Goal: Contribute content: Add original content to the website for others to see

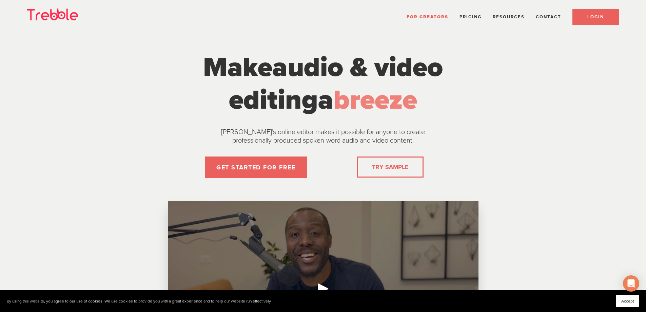
click at [587, 19] on link "LOGIN" at bounding box center [596, 17] width 46 height 16
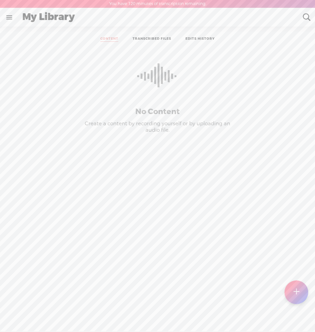
click at [11, 17] on link at bounding box center [9, 17] width 18 height 18
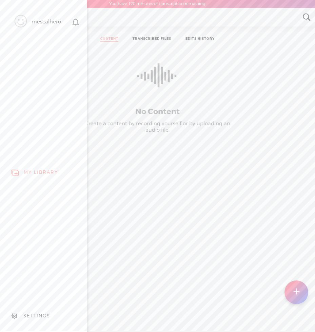
click at [11, 17] on div at bounding box center [18, 22] width 17 height 17
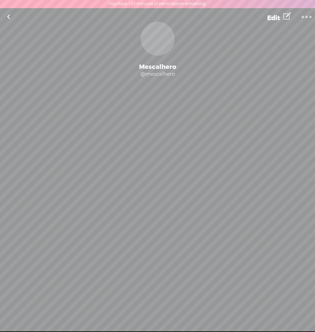
click at [11, 17] on link at bounding box center [8, 17] width 17 height 18
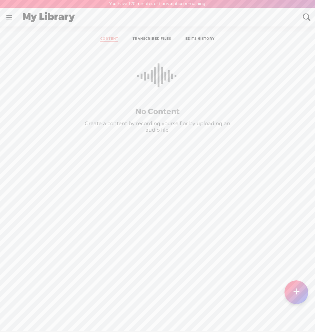
click at [10, 17] on link at bounding box center [9, 17] width 18 height 18
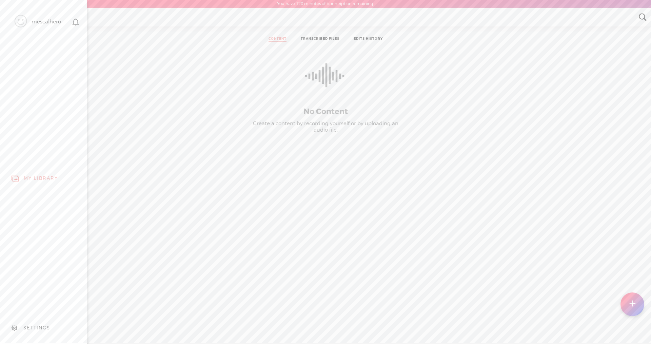
click at [44, 325] on div "SETTINGS" at bounding box center [36, 328] width 27 height 6
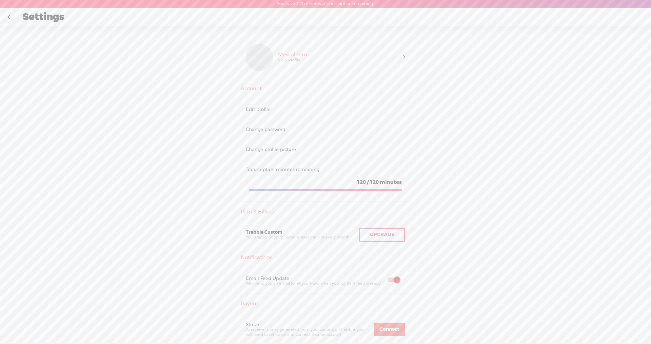
click at [315, 205] on div "Upgrade To Trebble Plus [GEOGRAPHIC_DATA] View Profile Account Edit profile Cha…" at bounding box center [325, 188] width 651 height 325
click at [9, 17] on link at bounding box center [8, 17] width 17 height 18
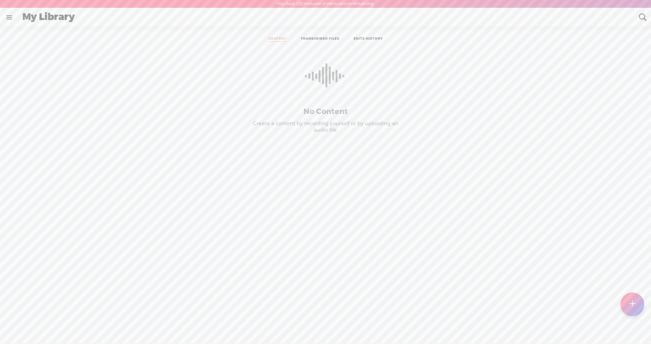
click at [315, 303] on t at bounding box center [633, 304] width 6 height 15
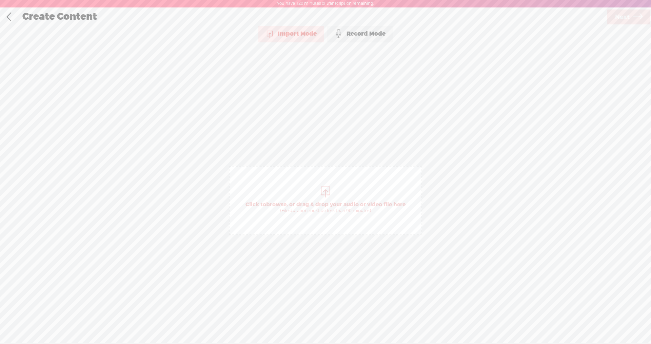
click at [315, 205] on span "Click to browse , or drag & drop your audio or video file here (File duration m…" at bounding box center [325, 207] width 167 height 19
click at [315, 18] on span "Next" at bounding box center [622, 16] width 15 height 17
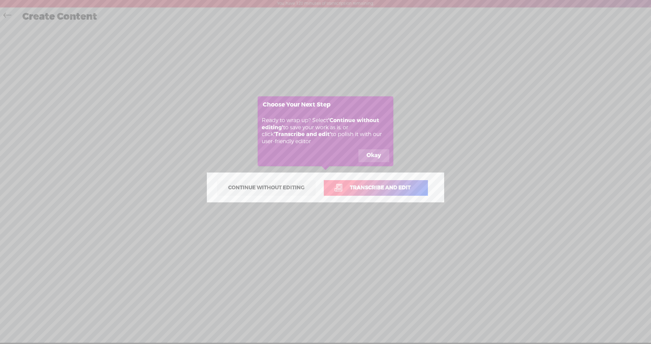
click at [315, 189] on span "Transcribe and edit" at bounding box center [380, 188] width 75 height 8
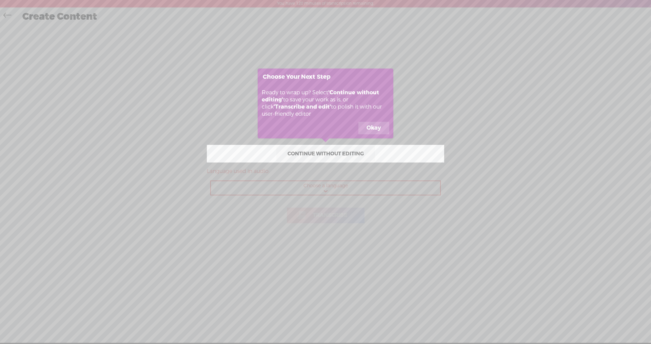
click at [315, 188] on icon at bounding box center [325, 172] width 651 height 344
click at [315, 191] on icon at bounding box center [325, 172] width 651 height 344
click at [315, 128] on button "Okay" at bounding box center [374, 128] width 31 height 13
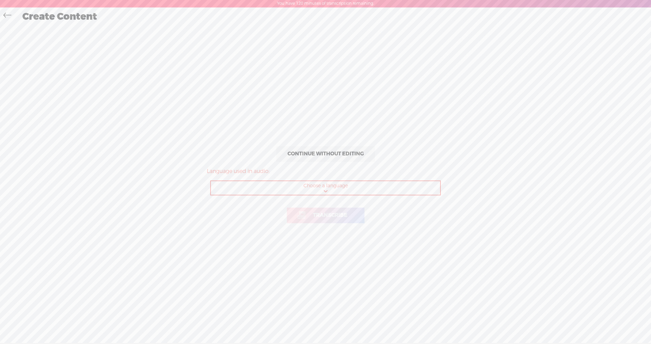
click at [315, 192] on select "Choose a language Afrikaans Albanian Amharic Arabic, Gulf Arabic, Modern Standa…" at bounding box center [326, 188] width 230 height 14
select select "fr-FR"
click at [211, 181] on select "Choose a language Afrikaans Albanian Amharic Arabic, Gulf Arabic, Modern Standa…" at bounding box center [326, 188] width 230 height 14
click at [315, 214] on span "Transcribe" at bounding box center [330, 215] width 49 height 8
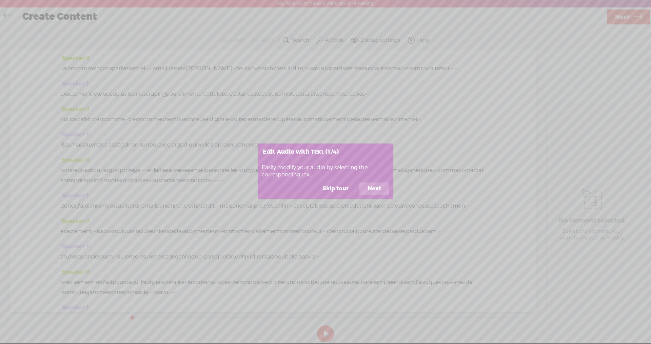
drag, startPoint x: 351, startPoint y: 190, endPoint x: 397, endPoint y: 218, distance: 53.8
click at [315, 224] on body "You have 116 minutes of transcription remaining. Upgrade to increase your limit…" at bounding box center [325, 171] width 651 height 343
click at [315, 190] on button "Next" at bounding box center [375, 189] width 30 height 13
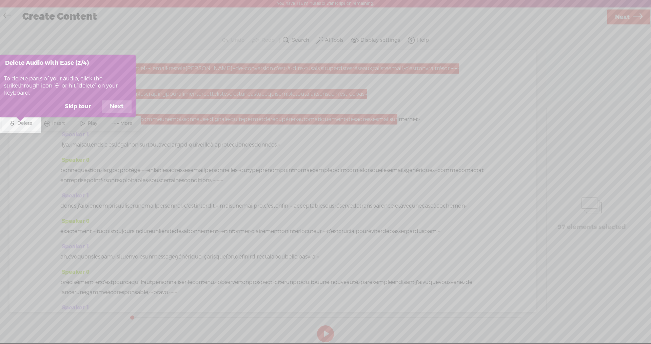
scroll to position [0, 0]
click at [118, 106] on button "Next" at bounding box center [117, 107] width 30 height 13
click at [119, 108] on button "Next" at bounding box center [117, 107] width 30 height 13
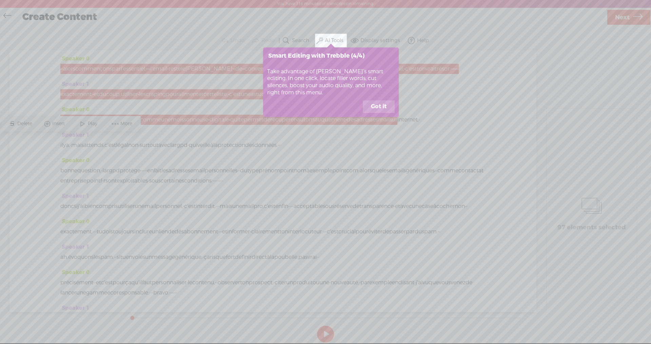
click at [315, 109] on button "Got it" at bounding box center [379, 106] width 32 height 13
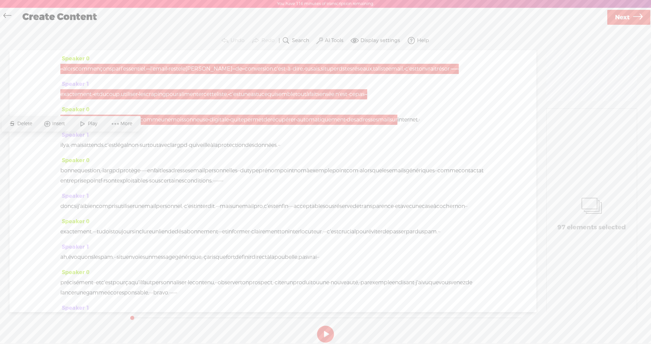
click at [315, 79] on div "Speaker 0 · · alors commençons par l'essentiel. · · · l'email · reste le levier…" at bounding box center [272, 66] width 425 height 25
click at [315, 331] on button at bounding box center [325, 334] width 17 height 17
click at [315, 41] on button "AI Tools" at bounding box center [331, 41] width 32 height 14
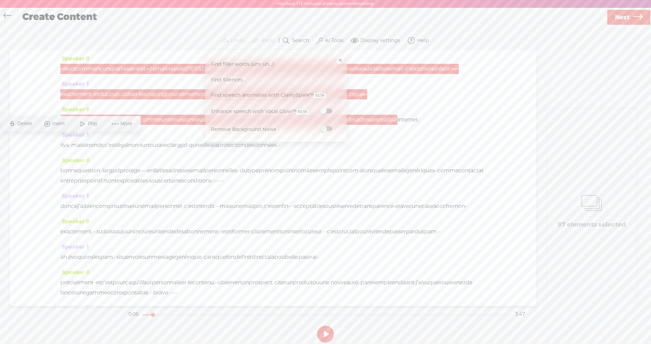
click at [315, 125] on div "oui, tout à fait. c'est comme, · · c'est comme une moissonneuse · digitale · qu…" at bounding box center [272, 120] width 425 height 10
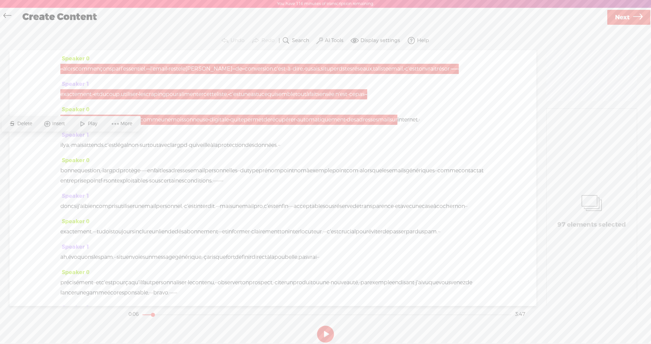
click at [120, 125] on span "More" at bounding box center [127, 123] width 14 height 7
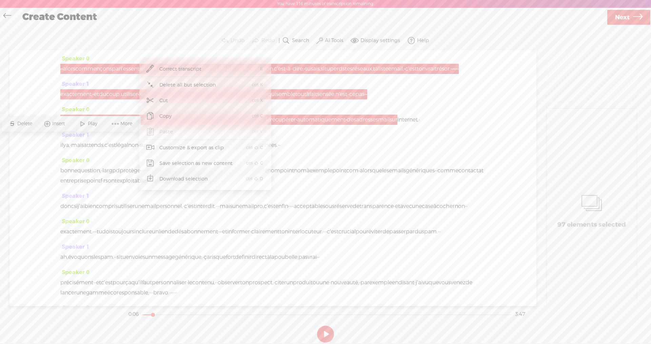
click at [315, 172] on div "97 elements selected" at bounding box center [592, 211] width 90 height 204
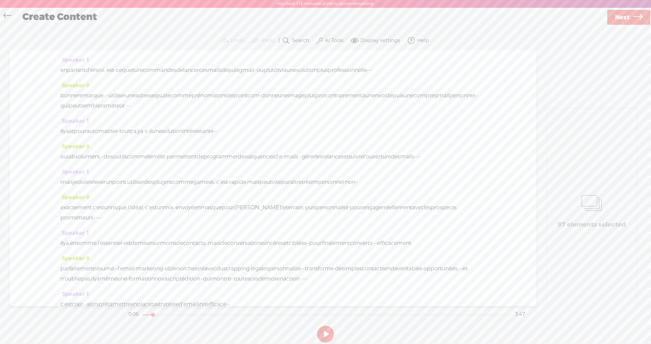
scroll to position [384, 0]
click at [315, 158] on div "oui absolument. · · des outils comme lemlist · permettent de programmer des séq…" at bounding box center [272, 153] width 425 height 10
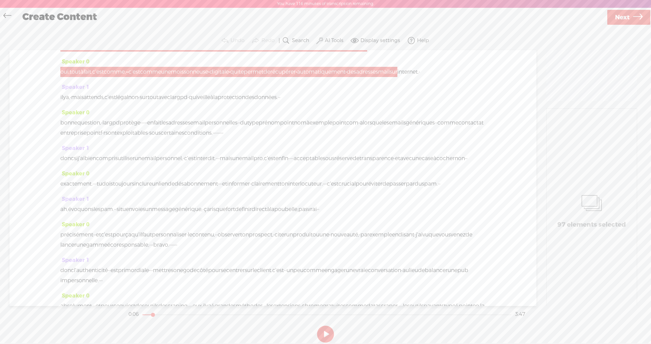
scroll to position [0, 0]
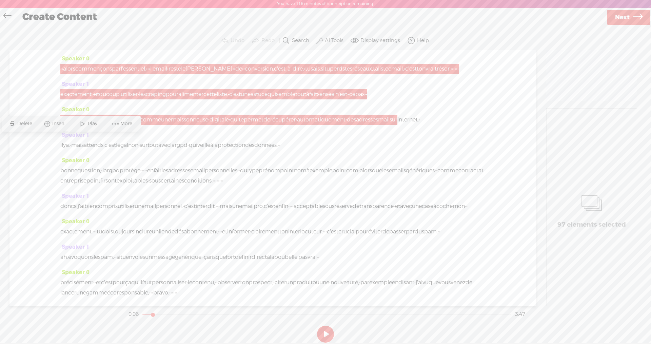
click at [203, 125] on div "oui, tout à fait. c'est comme, · · c'est comme une moissonneuse · digitale · qu…" at bounding box center [272, 120] width 425 height 10
click at [315, 18] on span "Next" at bounding box center [622, 17] width 15 height 17
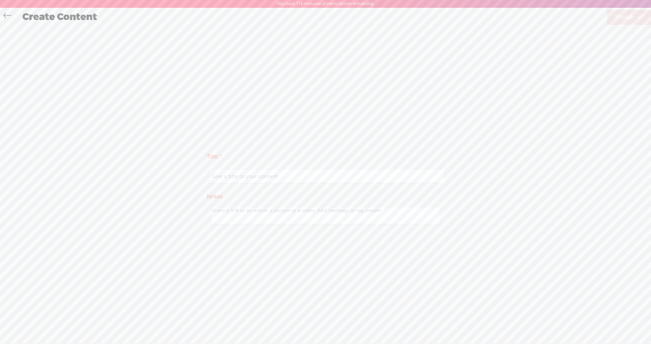
click at [6, 15] on icon at bounding box center [7, 16] width 8 height 15
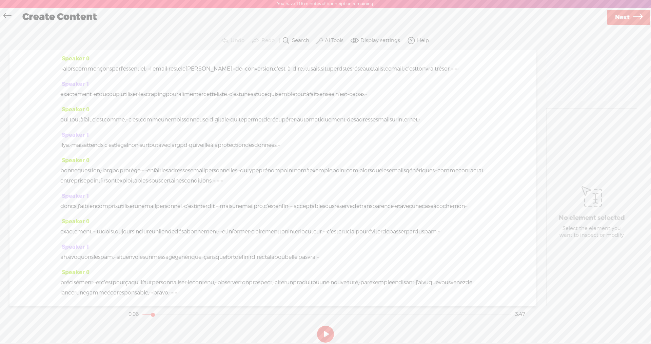
click at [315, 39] on label "AI Tools" at bounding box center [334, 40] width 19 height 7
click at [250, 68] on span "Find filler words (um, uh...)" at bounding box center [243, 64] width 68 height 15
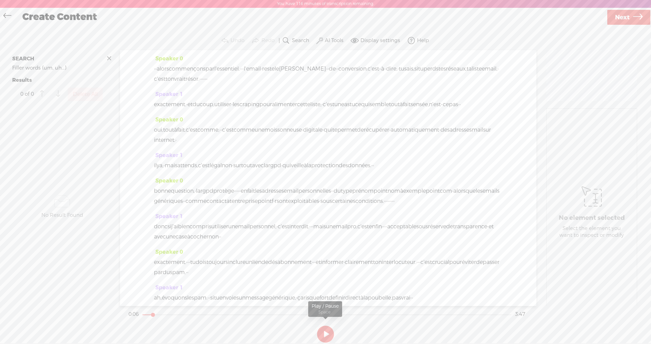
click at [315, 331] on button at bounding box center [325, 334] width 17 height 17
drag, startPoint x: 199, startPoint y: 314, endPoint x: 138, endPoint y: 307, distance: 61.2
click at [138, 312] on div at bounding box center [143, 316] width 16 height 16
click at [315, 40] on label "AI Tools" at bounding box center [334, 40] width 19 height 7
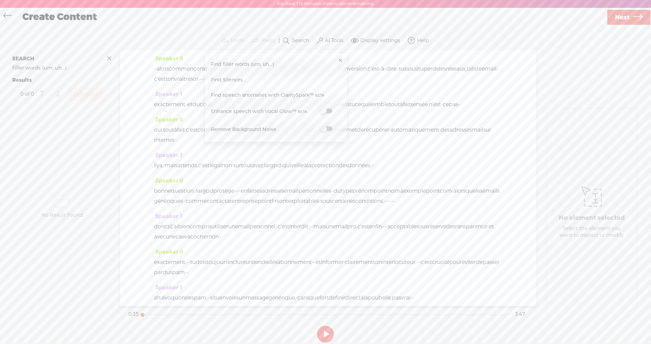
click at [239, 78] on span "Find Silences..." at bounding box center [229, 79] width 40 height 15
click at [315, 98] on button "Find" at bounding box center [399, 100] width 69 height 15
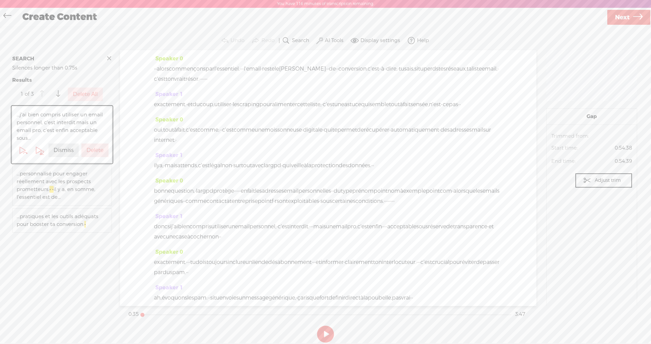
click at [315, 40] on label "Display settings" at bounding box center [381, 40] width 40 height 7
click at [75, 253] on div "...j'ai bien compris utiliser un email personnel, c'est interdit. · mais un ema…" at bounding box center [61, 207] width 105 height 204
click at [65, 147] on label "Dismiss" at bounding box center [64, 150] width 20 height 7
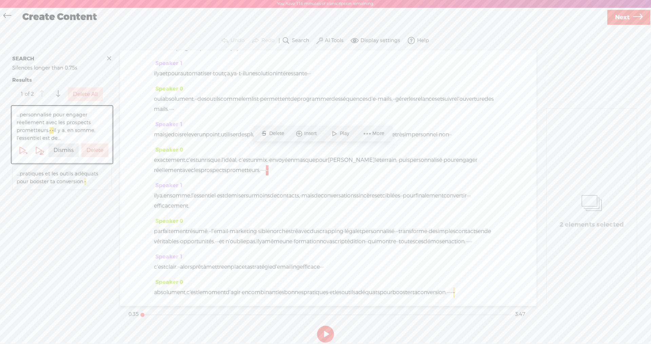
scroll to position [591, 0]
click at [69, 149] on label "Dismiss" at bounding box center [64, 150] width 20 height 7
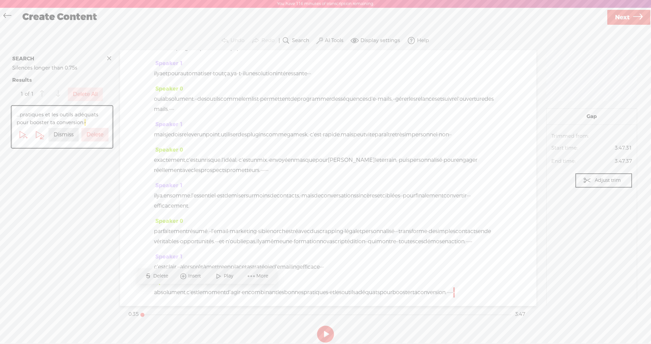
click at [66, 135] on label "Dismiss" at bounding box center [64, 134] width 20 height 7
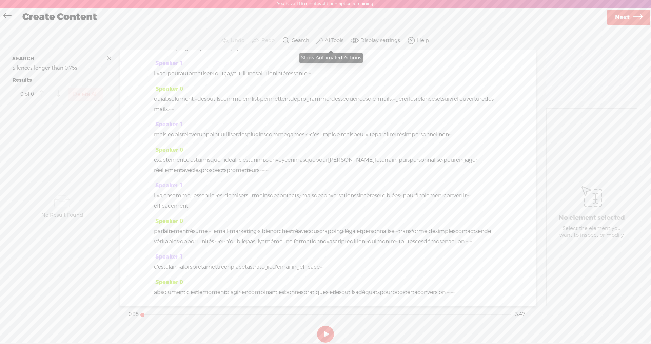
click at [315, 41] on label "AI Tools" at bounding box center [334, 40] width 19 height 7
click at [233, 65] on span "Find filler words (um, uh...)" at bounding box center [243, 64] width 68 height 15
click at [303, 41] on label "Search" at bounding box center [300, 40] width 17 height 7
click at [315, 39] on label "AI Tools" at bounding box center [334, 40] width 19 height 7
click at [315, 111] on span at bounding box center [326, 111] width 12 height 5
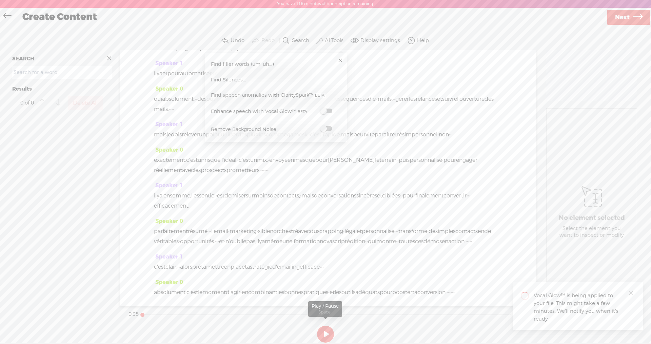
click at [315, 328] on section at bounding box center [325, 334] width 397 height 22
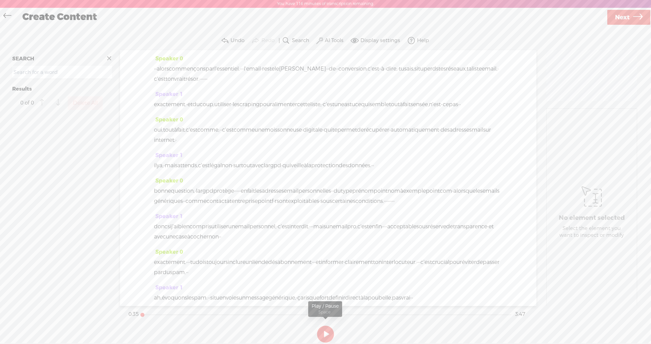
click at [315, 331] on button at bounding box center [325, 334] width 17 height 17
drag, startPoint x: 326, startPoint y: 335, endPoint x: 342, endPoint y: 299, distance: 39.0
click at [315, 331] on button at bounding box center [325, 334] width 17 height 17
click at [315, 70] on span "·" at bounding box center [326, 69] width 1 height 10
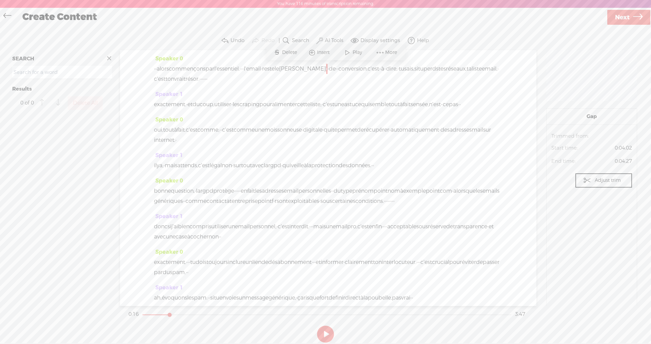
click at [315, 56] on span at bounding box center [348, 52] width 10 height 12
click at [315, 331] on button at bounding box center [325, 334] width 17 height 17
drag, startPoint x: 342, startPoint y: 67, endPoint x: 336, endPoint y: 69, distance: 5.9
click at [315, 69] on div "· · alors commençons par l'essentiel. · · · l'email · reste le levier · · de · …" at bounding box center [328, 74] width 349 height 20
click at [293, 51] on span "Delete" at bounding box center [290, 52] width 17 height 7
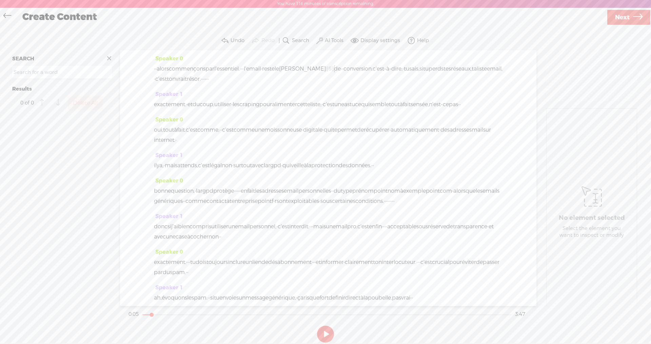
click at [275, 68] on span "reste" at bounding box center [268, 69] width 13 height 10
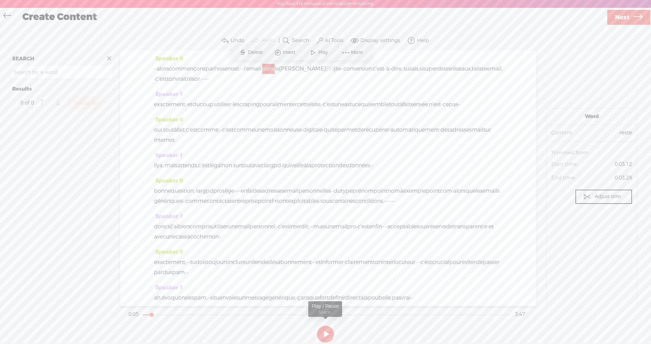
click at [315, 331] on button at bounding box center [325, 334] width 17 height 17
click at [261, 68] on span "l'email" at bounding box center [252, 69] width 17 height 10
click at [261, 69] on span "l'email" at bounding box center [252, 69] width 17 height 10
click at [315, 331] on button at bounding box center [325, 334] width 17 height 17
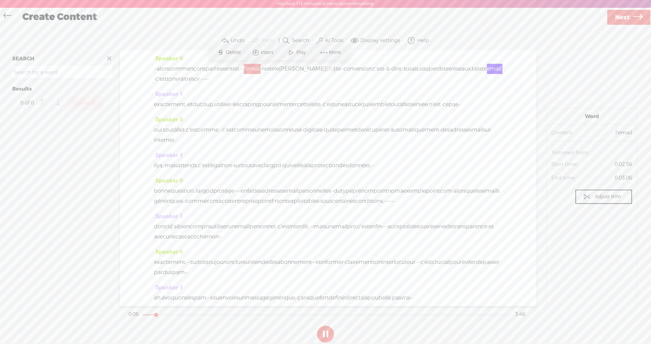
click at [315, 331] on button at bounding box center [325, 334] width 17 height 17
click at [146, 312] on section "0:08 3:46" at bounding box center [327, 314] width 400 height 17
drag, startPoint x: 156, startPoint y: 315, endPoint x: 149, endPoint y: 316, distance: 6.8
click at [149, 316] on div at bounding box center [151, 316] width 16 height 16
click at [315, 331] on button at bounding box center [325, 334] width 17 height 17
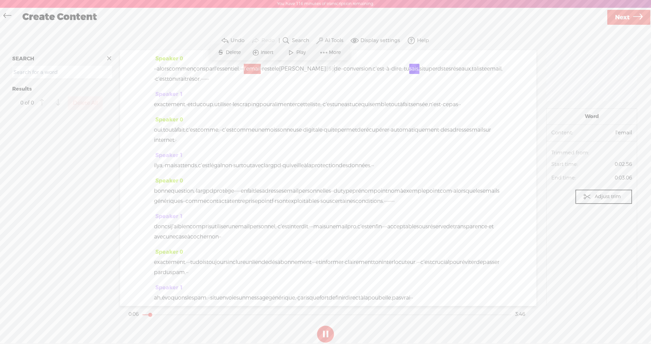
drag, startPoint x: 152, startPoint y: 315, endPoint x: 146, endPoint y: 316, distance: 5.5
click at [146, 316] on div at bounding box center [151, 316] width 16 height 16
click at [315, 331] on button at bounding box center [325, 334] width 17 height 17
click at [315, 68] on span "[S]" at bounding box center [330, 68] width 8 height 7
drag, startPoint x: 336, startPoint y: 69, endPoint x: 332, endPoint y: 70, distance: 3.5
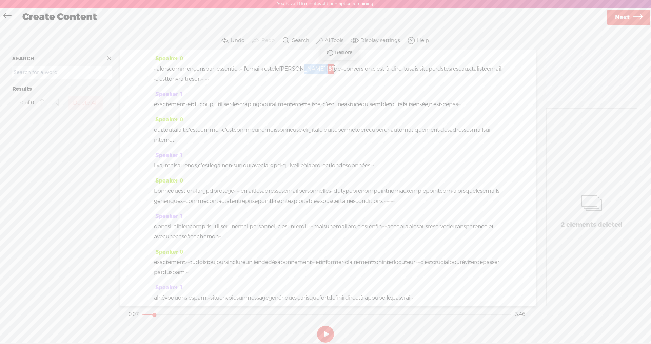
click at [315, 70] on div "· · alors commençons par l'essentiel. · · · l'email · reste le levier [S] · · d…" at bounding box center [328, 74] width 349 height 20
click at [280, 50] on input "vier" at bounding box center [311, 49] width 64 height 13
type input "levier"
click at [315, 51] on label "Correct" at bounding box center [363, 49] width 19 height 14
click at [315, 69] on span "levier" at bounding box center [302, 69] width 47 height 10
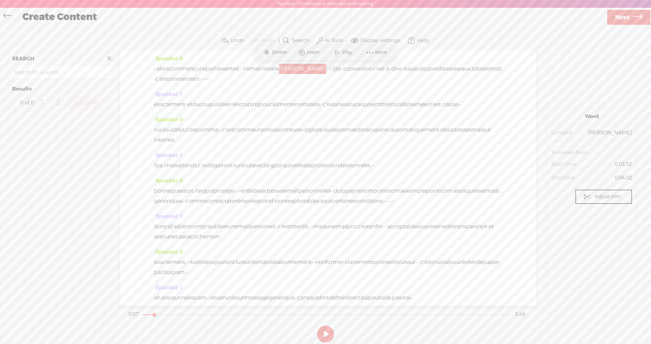
click at [315, 51] on span "Play" at bounding box center [348, 52] width 11 height 7
click at [315, 71] on span "de" at bounding box center [337, 69] width 7 height 10
drag, startPoint x: 326, startPoint y: 332, endPoint x: 326, endPoint y: 320, distance: 12.6
click at [315, 331] on button at bounding box center [325, 334] width 17 height 17
click at [315, 69] on span "de" at bounding box center [337, 69] width 7 height 10
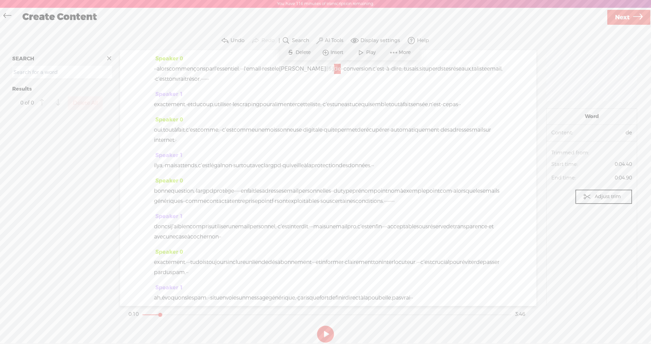
click at [315, 70] on span "de" at bounding box center [337, 69] width 7 height 10
click at [315, 69] on span "de" at bounding box center [337, 69] width 7 height 10
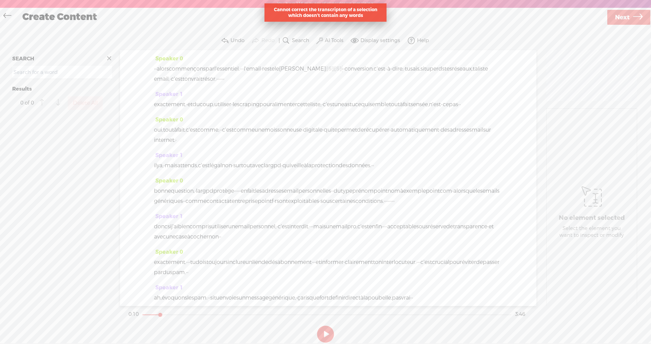
click at [315, 69] on span "[S]" at bounding box center [338, 68] width 8 height 7
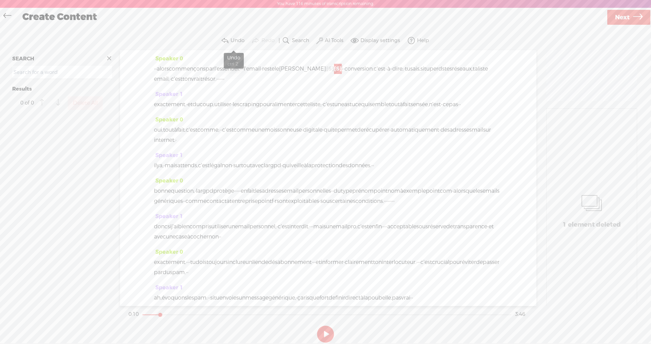
click at [236, 40] on label "Undo" at bounding box center [238, 40] width 14 height 7
click at [315, 69] on span "de" at bounding box center [337, 69] width 7 height 10
click at [315, 68] on div "· · alors commençons par l'essentiel. · · · l'email · reste le levier [S] · · d…" at bounding box center [328, 74] width 349 height 20
click at [315, 70] on span "[S]" at bounding box center [330, 68] width 8 height 7
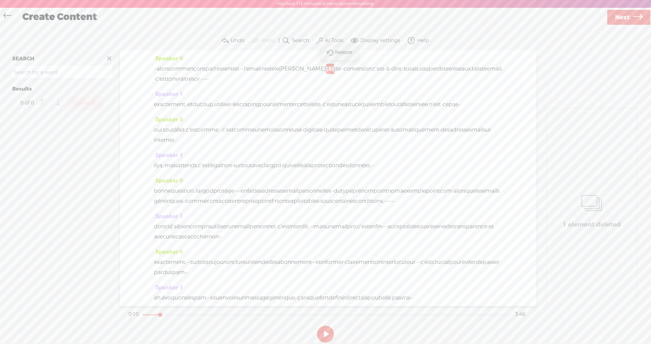
click at [315, 69] on span "levier" at bounding box center [302, 69] width 47 height 10
click at [315, 83] on div "· · alors commençons par l'essentiel. · · · l'email · reste le levier [S] · · d…" at bounding box center [328, 74] width 349 height 20
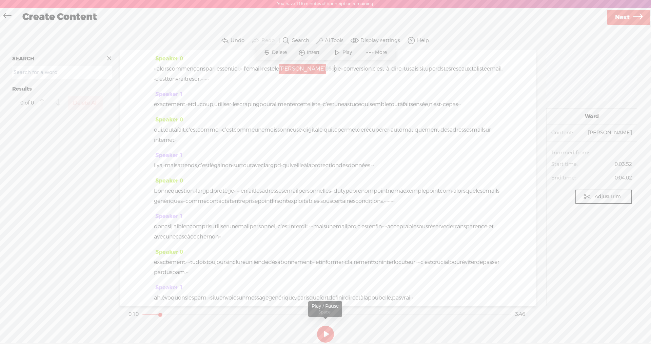
click at [315, 331] on button at bounding box center [325, 334] width 17 height 17
click at [315, 198] on label "Adjust trim" at bounding box center [608, 196] width 26 height 13
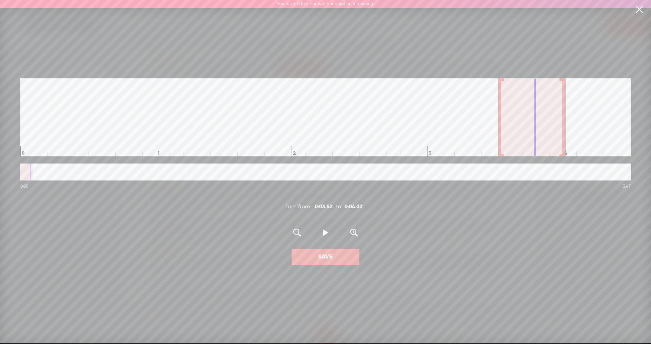
click at [315, 236] on span at bounding box center [325, 233] width 5 height 13
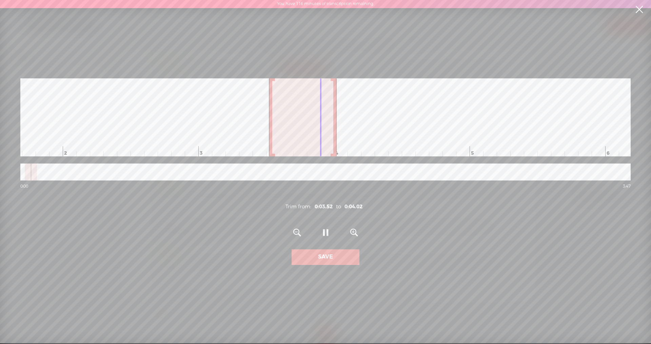
scroll to position [0, 238]
click at [315, 236] on span at bounding box center [325, 233] width 5 height 13
click at [315, 233] on span at bounding box center [354, 233] width 8 height 13
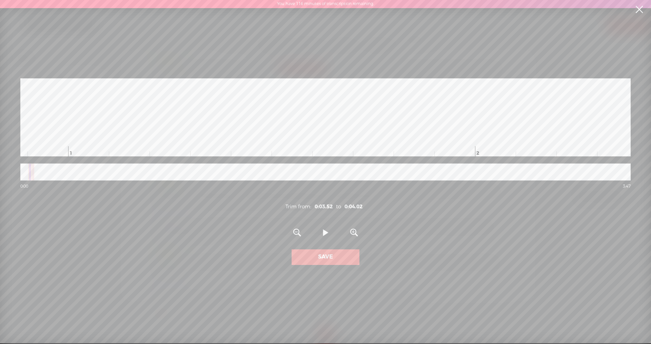
scroll to position [0, 1195]
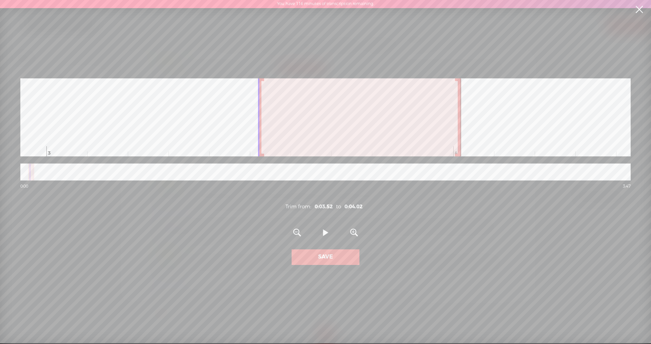
drag, startPoint x: 29, startPoint y: 176, endPoint x: 25, endPoint y: 176, distance: 4.1
click at [25, 176] on div at bounding box center [325, 172] width 611 height 17
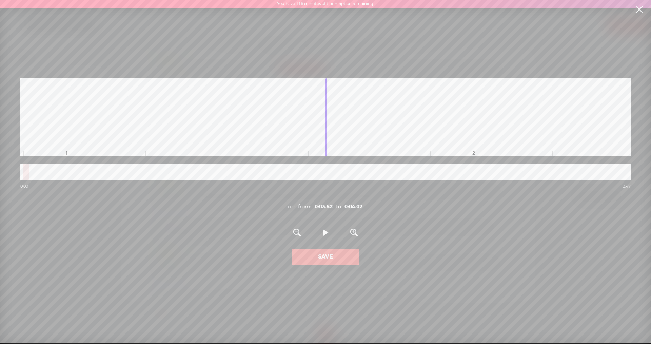
click at [315, 233] on span at bounding box center [325, 233] width 5 height 13
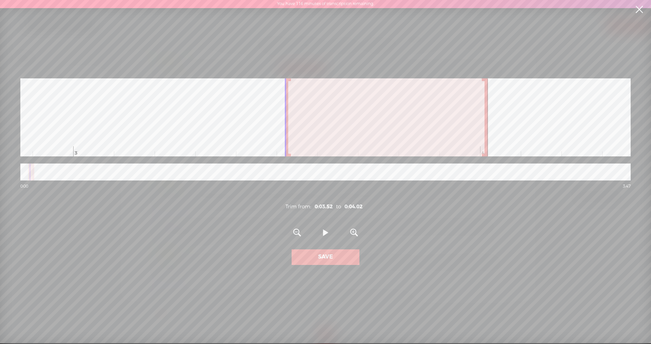
scroll to position [0, 1168]
click at [315, 143] on div at bounding box center [478, 117] width 3 height 78
click at [315, 237] on span at bounding box center [325, 233] width 5 height 13
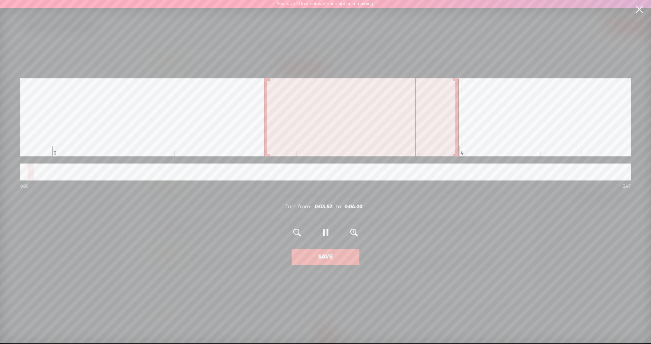
scroll to position [0, 1196]
click at [315, 135] on div at bounding box center [450, 117] width 3 height 78
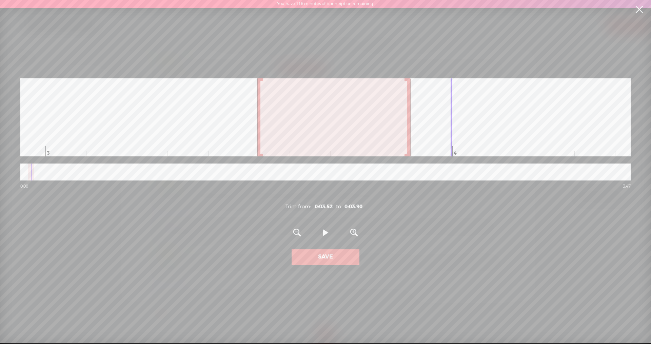
click at [315, 136] on div at bounding box center [408, 117] width 3 height 78
click at [315, 236] on span at bounding box center [325, 233] width 5 height 13
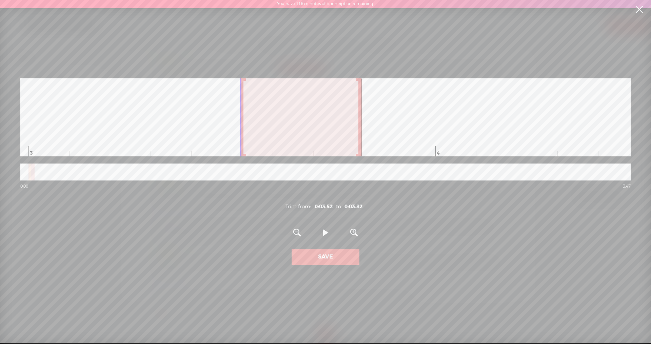
click at [315, 136] on div at bounding box center [360, 117] width 3 height 78
click at [315, 237] on span at bounding box center [325, 233] width 5 height 13
click at [315, 137] on div at bounding box center [350, 117] width 3 height 78
click at [315, 234] on span at bounding box center [325, 233] width 5 height 13
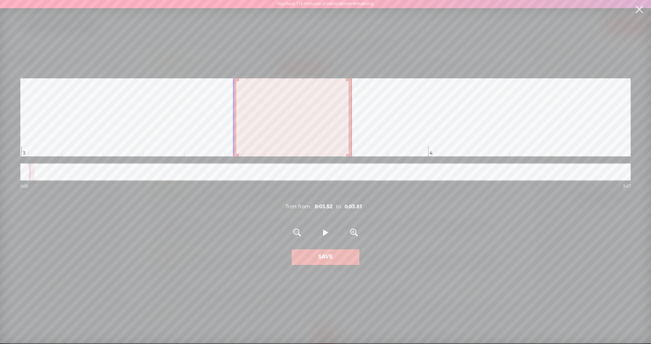
scroll to position [0, 1224]
click at [315, 137] on div at bounding box center [342, 117] width 3 height 78
click at [315, 233] on span at bounding box center [325, 233] width 5 height 13
click at [315, 258] on button "Save" at bounding box center [326, 257] width 68 height 16
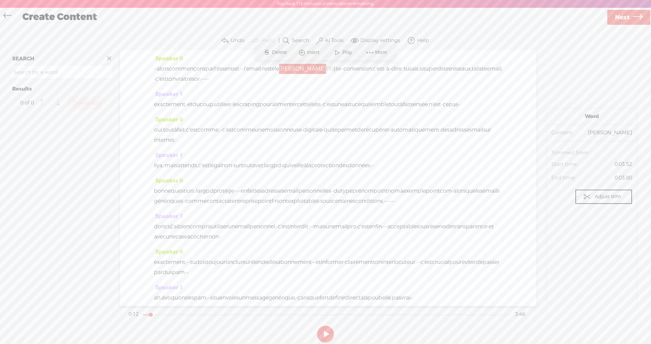
drag, startPoint x: 157, startPoint y: 315, endPoint x: 140, endPoint y: 317, distance: 17.4
click at [144, 317] on div at bounding box center [152, 316] width 16 height 16
drag, startPoint x: 148, startPoint y: 314, endPoint x: 140, endPoint y: 316, distance: 8.0
click at [140, 316] on div at bounding box center [148, 316] width 16 height 16
click at [315, 331] on button at bounding box center [325, 334] width 17 height 17
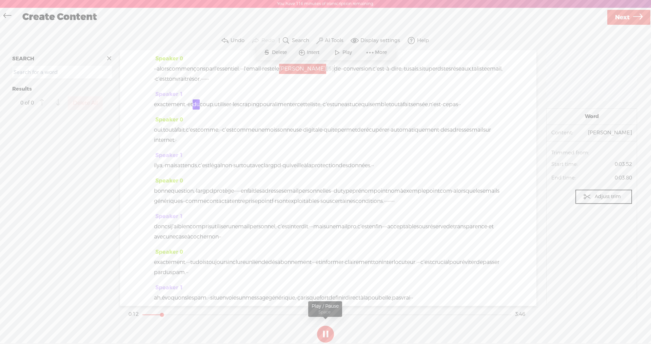
click at [315, 331] on button at bounding box center [325, 334] width 17 height 17
click at [315, 41] on section "Undo Redo Search Remove Background Noise AI Tools Configure Magic Sound Enhance…" at bounding box center [326, 40] width 638 height 19
click at [315, 85] on div "Speaker 0 · · alors commençons par l'essentiel. · · · l'email · reste le levier…" at bounding box center [328, 72] width 349 height 36
click at [315, 170] on div "Speaker 1 il y a, · mais attends, c'est légal non · surtout avec la rgpd · qui …" at bounding box center [328, 162] width 349 height 25
click at [315, 194] on span at bounding box center [587, 197] width 8 height 8
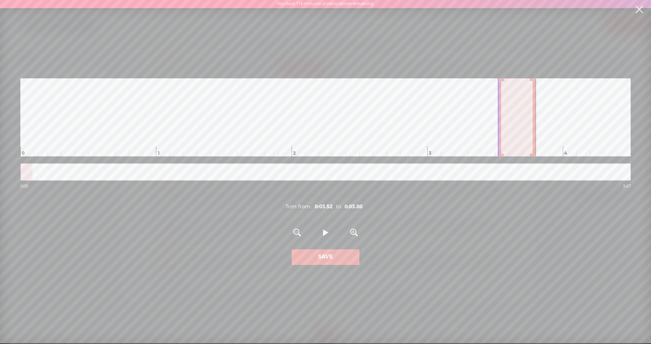
click at [315, 261] on label "Save" at bounding box center [325, 256] width 15 height 7
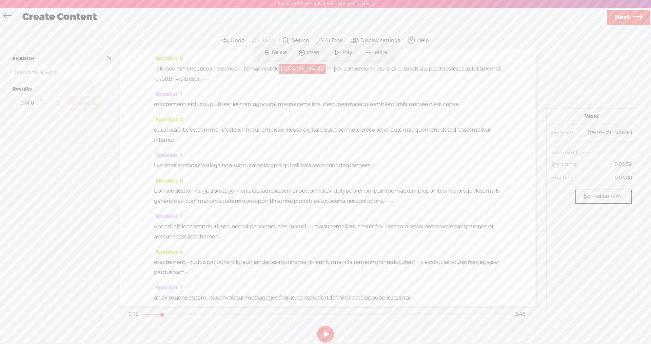
click at [315, 72] on span "de" at bounding box center [337, 69] width 7 height 10
click at [315, 20] on span "Next" at bounding box center [622, 17] width 15 height 17
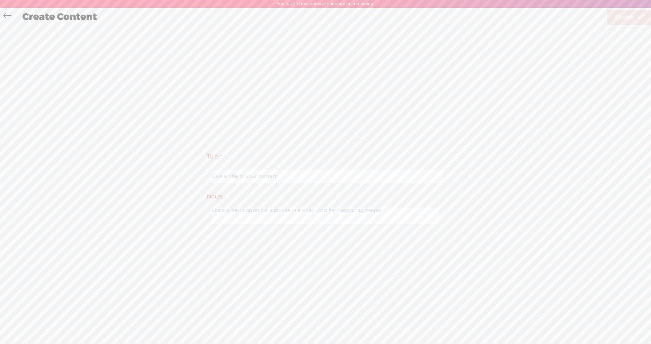
click at [263, 178] on input "text" at bounding box center [327, 176] width 232 height 13
drag, startPoint x: 284, startPoint y: 178, endPoint x: 286, endPoint y: 183, distance: 5.0
click at [284, 178] on input "Le scraping expliquer au débtant" at bounding box center [327, 176] width 232 height 13
type input "Le scraping expliquer au débutant"
click at [272, 216] on textarea at bounding box center [326, 216] width 228 height 17
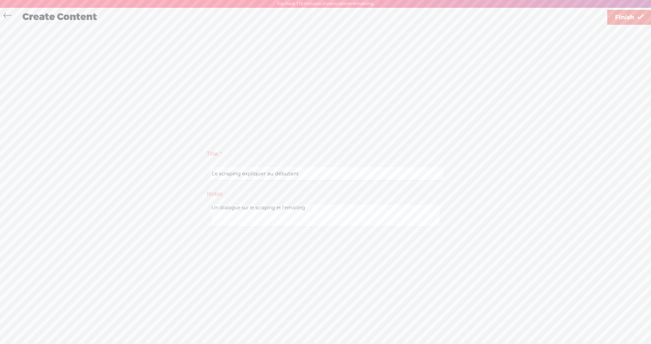
click at [281, 207] on textarea "Un dialogue sur le scraping et l'emailing" at bounding box center [326, 216] width 228 height 22
click at [308, 207] on textarea "Un dialogue sur le scraping et l'emailing" at bounding box center [326, 216] width 228 height 22
type textarea "Un dialogue sur le scraping et l'emailing"
click at [315, 19] on link "Finish" at bounding box center [630, 17] width 44 height 15
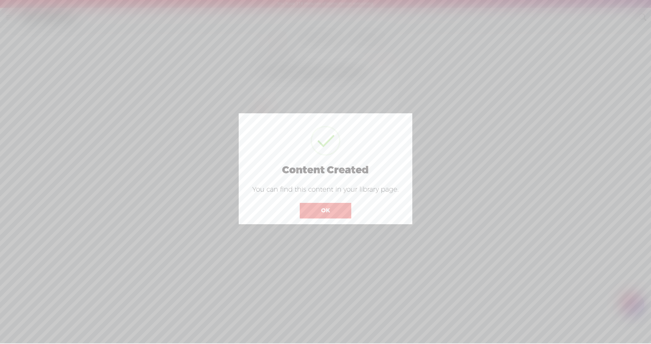
click at [310, 215] on button "OK" at bounding box center [326, 211] width 52 height 16
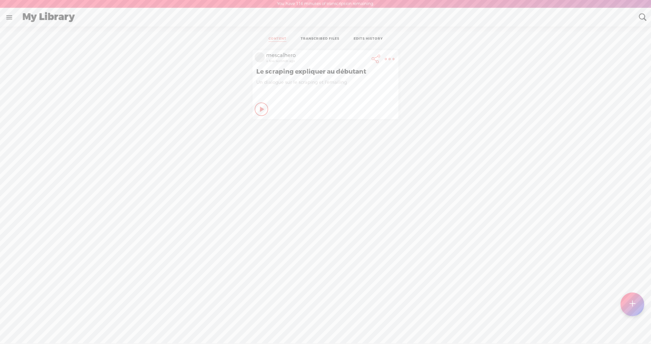
click at [259, 109] on icon at bounding box center [262, 109] width 7 height 7
click at [315, 58] on t at bounding box center [389, 58] width 9 height 9
click at [272, 110] on div "Private" at bounding box center [334, 109] width 125 height 10
click at [263, 109] on div "Stop Content" at bounding box center [262, 109] width 14 height 14
click at [315, 58] on t at bounding box center [389, 58] width 9 height 9
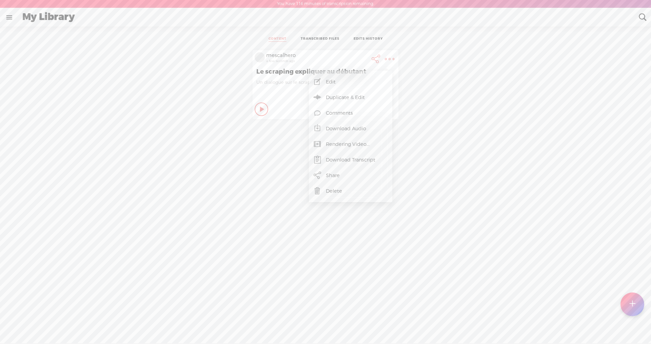
click at [315, 82] on link "Edit" at bounding box center [350, 82] width 77 height 16
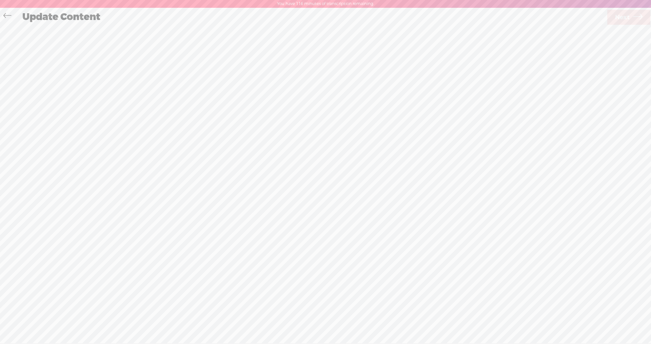
scroll to position [0, 0]
click at [6, 15] on icon at bounding box center [7, 15] width 8 height 15
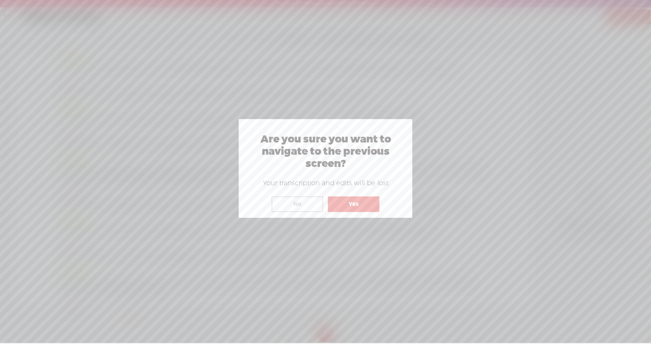
click at [315, 204] on button "Yes" at bounding box center [354, 204] width 52 height 16
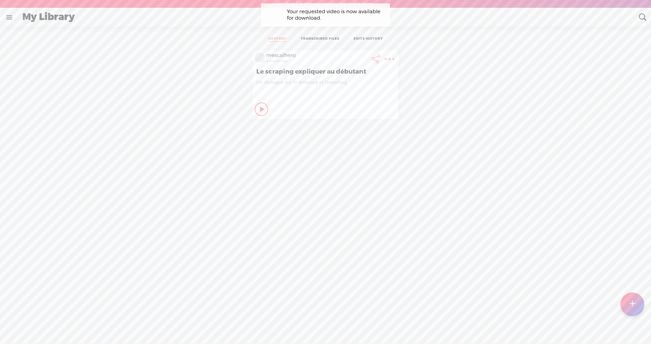
click at [315, 59] on t at bounding box center [389, 58] width 9 height 9
click at [315, 128] on link "Download Audio" at bounding box center [350, 129] width 77 height 16
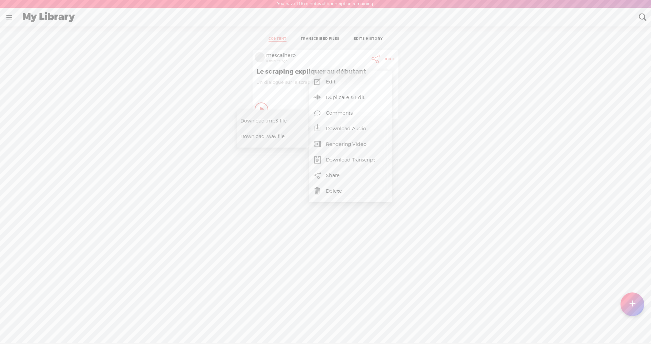
click at [272, 123] on span "Download .mp3 file" at bounding box center [271, 120] width 60 height 15
